Goal: Book appointment/travel/reservation

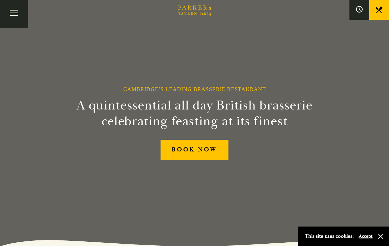
click at [193, 148] on link "BOOK NOW" at bounding box center [195, 150] width 68 height 20
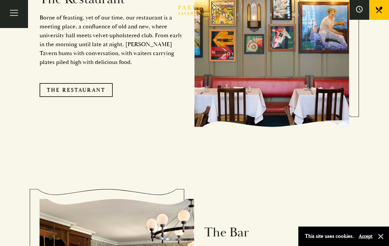
scroll to position [619, 0]
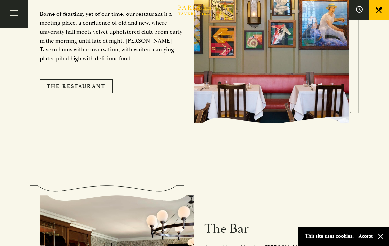
click at [93, 79] on link "The Restaurant" at bounding box center [76, 86] width 73 height 14
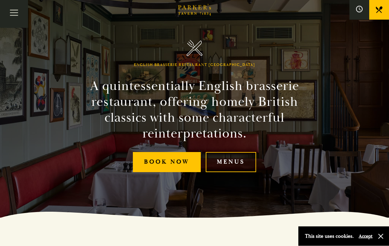
scroll to position [31, 0]
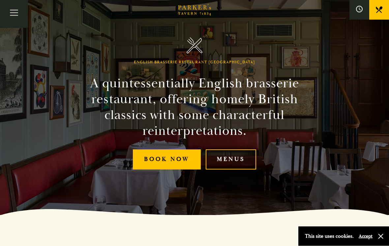
click at [231, 168] on link "Menus" at bounding box center [231, 160] width 50 height 20
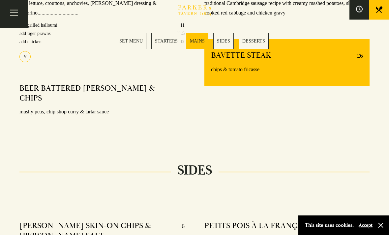
scroll to position [585, 0]
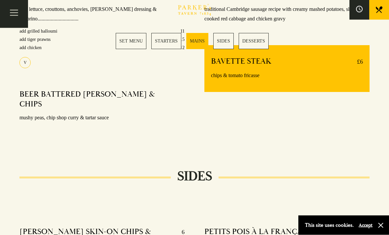
click at [381, 10] on icon at bounding box center [379, 10] width 7 height 7
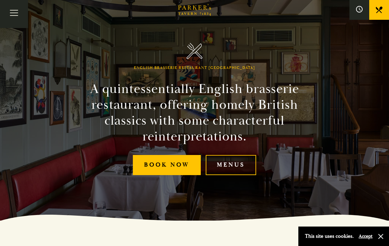
scroll to position [25, 0]
